Goal: Find specific page/section: Find specific page/section

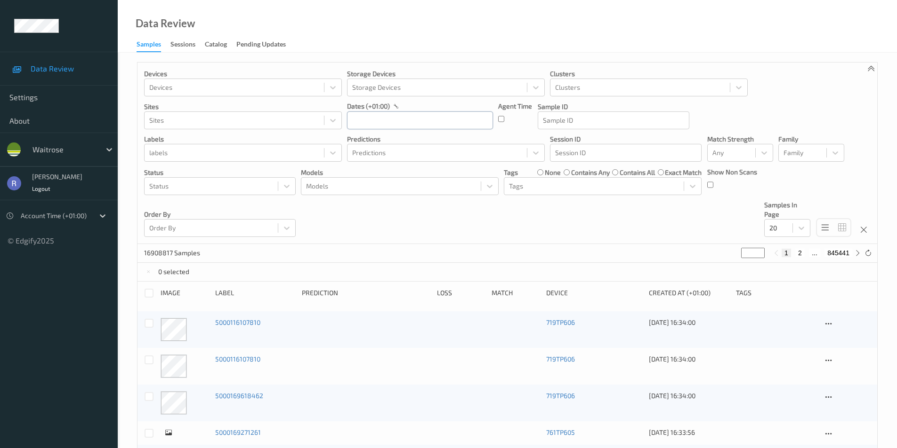
click at [358, 120] on input "text" at bounding box center [420, 121] width 146 height 18
click at [376, 216] on span "11" at bounding box center [374, 214] width 13 height 13
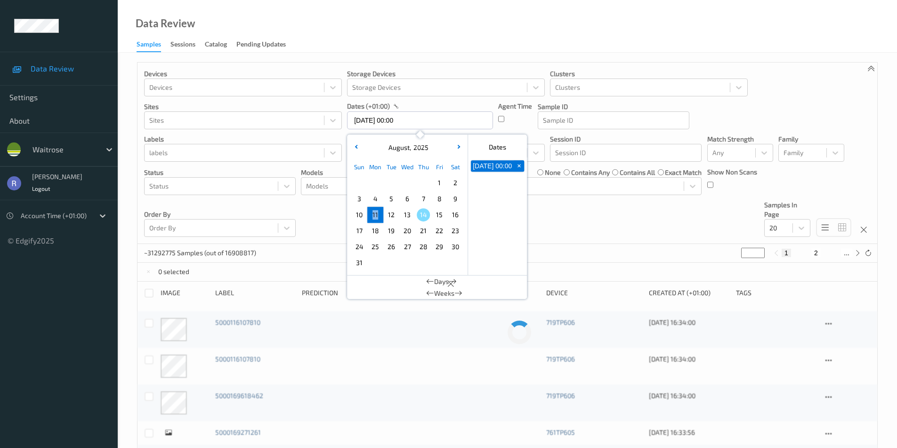
click at [376, 216] on span "11" at bounding box center [374, 214] width 13 height 13
type input "[DATE] 00:00 -> [DATE] 23:59"
click at [299, 209] on div "Devices Devices Storage Devices Storage Devices Clusters Clusters Sites Sites d…" at bounding box center [506, 154] width 739 height 182
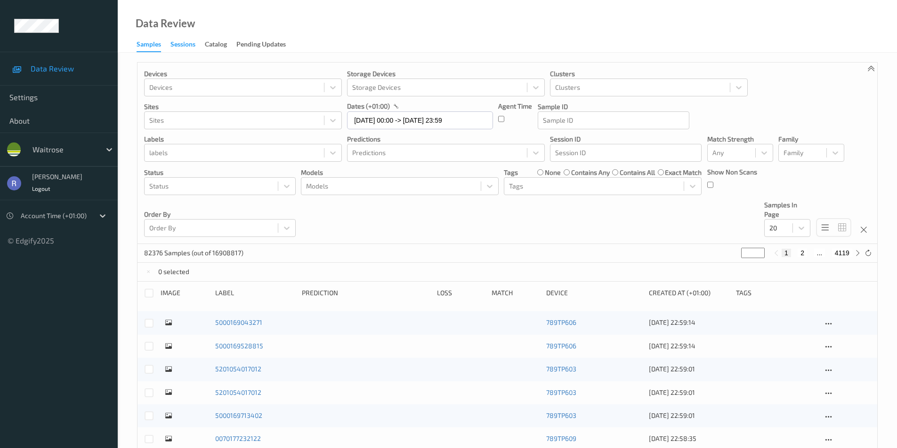
click at [179, 45] on div "Sessions" at bounding box center [182, 46] width 25 height 12
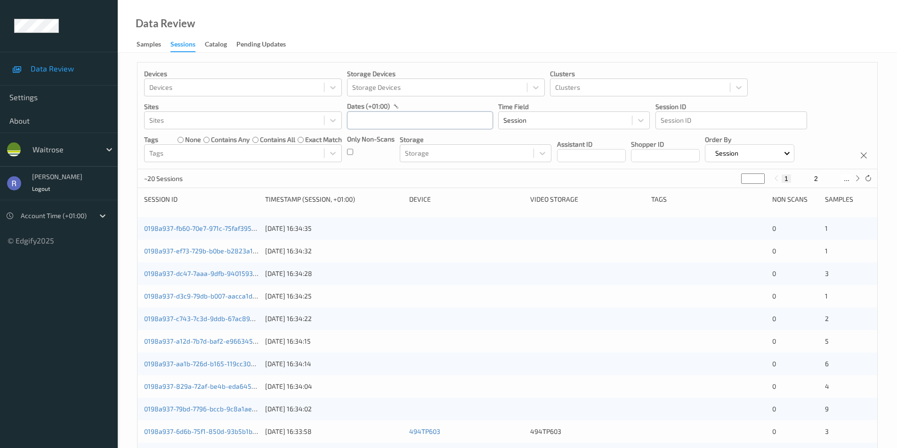
click at [359, 122] on input "text" at bounding box center [420, 121] width 146 height 18
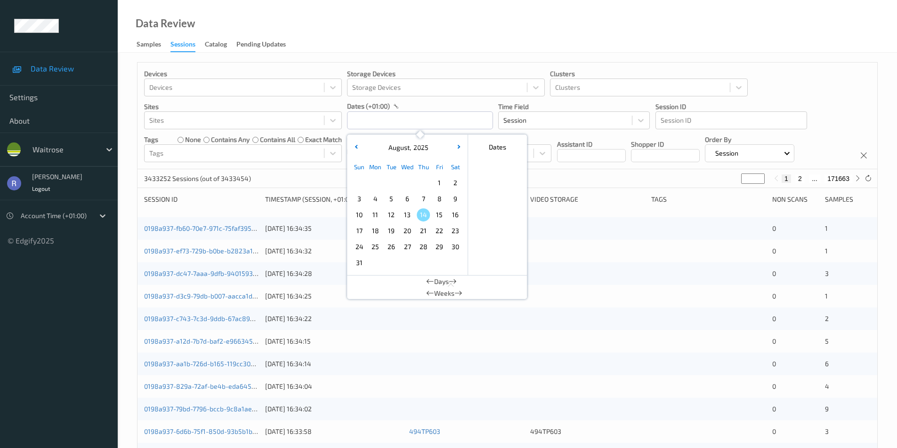
click at [376, 218] on span "11" at bounding box center [374, 214] width 13 height 13
type input "[DATE] 00:00 -> [DATE] 23:59"
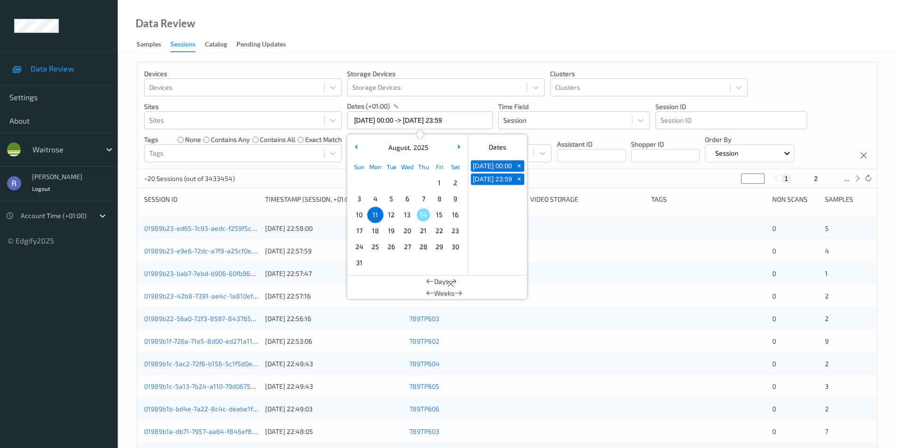
click at [296, 181] on div "~20 Sessions (out of 3433454) * 1 2 ..." at bounding box center [506, 178] width 739 height 19
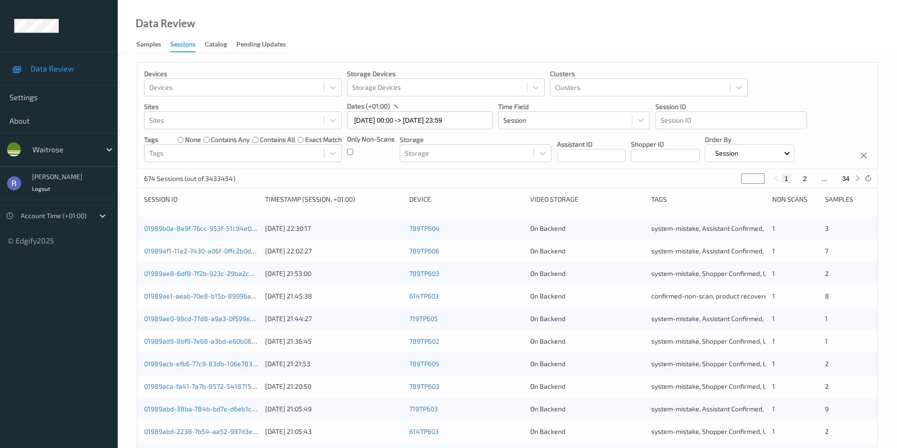
drag, startPoint x: 754, startPoint y: 181, endPoint x: 719, endPoint y: 179, distance: 35.3
click at [719, 179] on div "674 Sessions (out of 3433454) * 1 2 ... 34" at bounding box center [506, 178] width 739 height 19
type input "*"
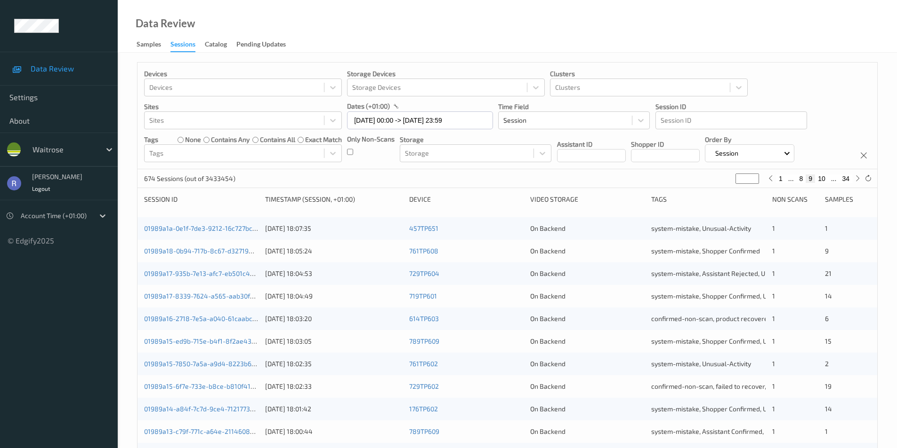
click at [465, 185] on div "674 Sessions (out of 3433454) * 1 ... 8 9 10 ... 34" at bounding box center [506, 178] width 739 height 19
click at [448, 3] on div "Data Review Samples Sessions Catalog Pending Updates" at bounding box center [507, 26] width 779 height 53
click at [495, 184] on div "674 Sessions (out of 3433454) * 1 ... 8 9 10 ... 34" at bounding box center [506, 178] width 739 height 19
